Goal: Information Seeking & Learning: Learn about a topic

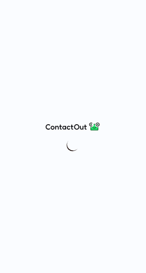
click at [60, 80] on div at bounding box center [73, 136] width 146 height 273
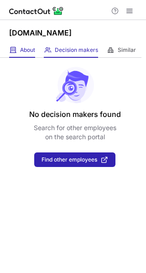
click at [21, 54] on div "About About Company" at bounding box center [22, 50] width 26 height 15
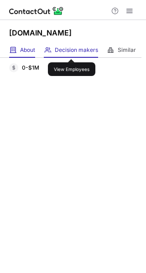
click at [72, 51] on span "Decision makers" at bounding box center [76, 49] width 43 height 7
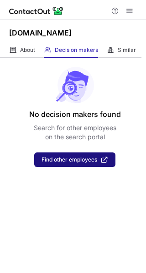
click at [90, 160] on span "Find other employees" at bounding box center [69, 160] width 56 height 6
